Goal: Task Accomplishment & Management: Use online tool/utility

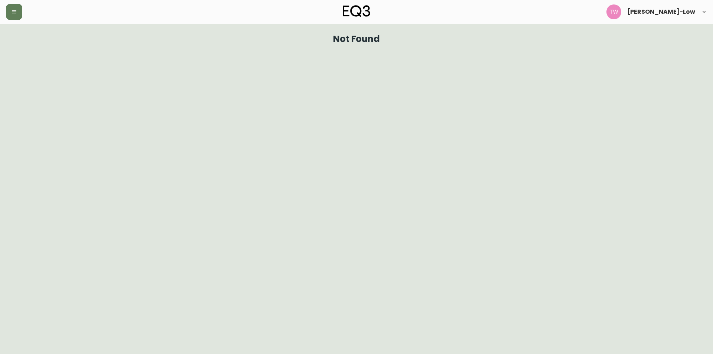
click at [81, 48] on html "[PERSON_NAME]-Low Not Found" at bounding box center [356, 24] width 713 height 48
click at [16, 14] on icon "button" at bounding box center [14, 12] width 6 height 6
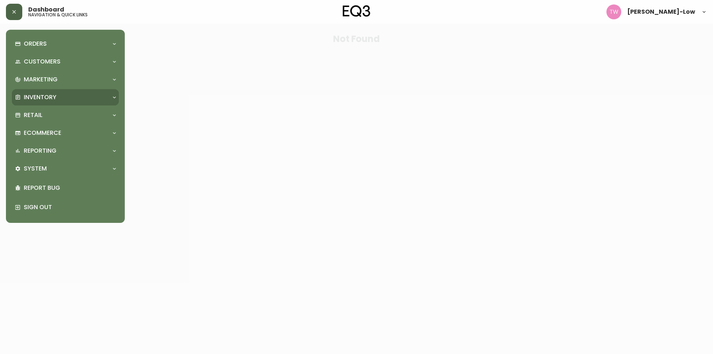
click at [55, 94] on p "Inventory" at bounding box center [40, 97] width 33 height 8
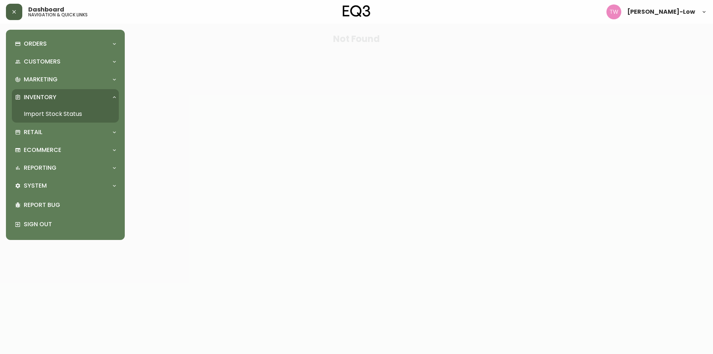
click at [42, 110] on link "Import Stock Status" at bounding box center [65, 113] width 107 height 17
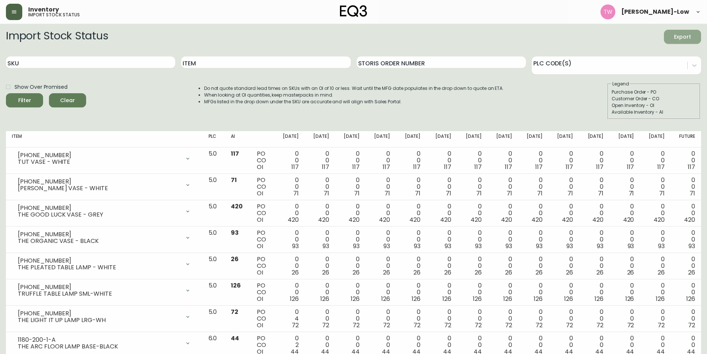
click at [682, 35] on span "Export" at bounding box center [682, 36] width 25 height 9
